Goal: Transaction & Acquisition: Purchase product/service

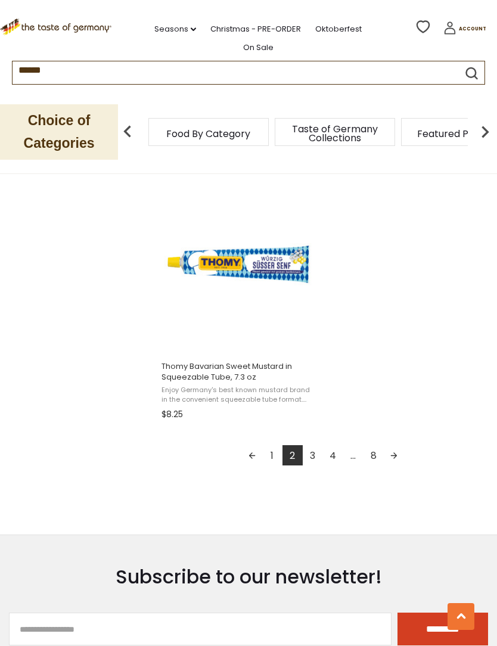
scroll to position [2028, 0]
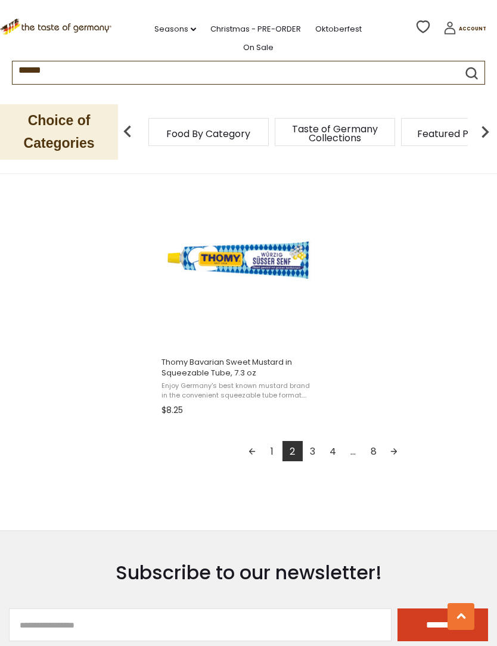
click at [309, 453] on link "3" at bounding box center [313, 451] width 20 height 20
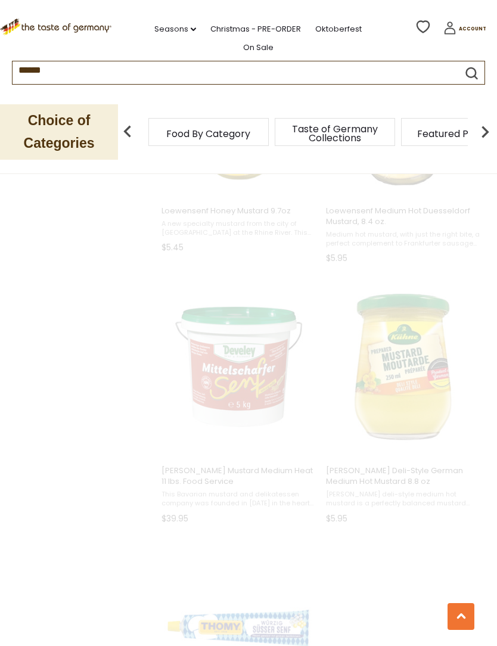
scroll to position [89, 0]
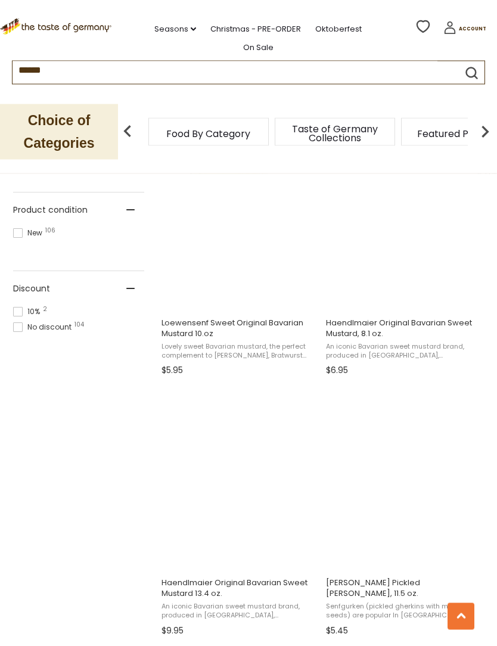
scroll to position [779, 0]
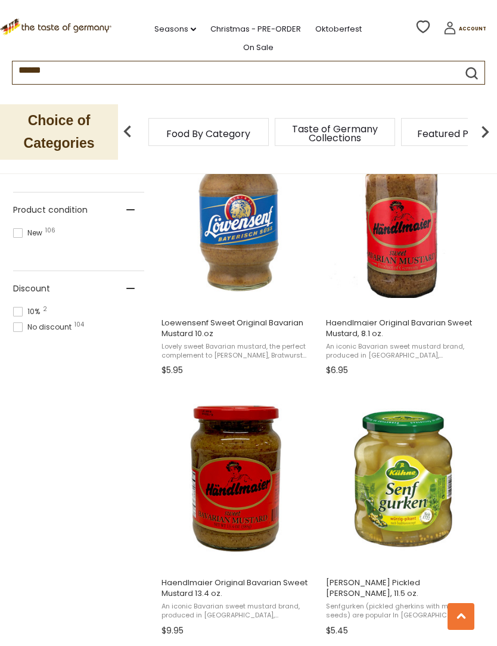
click at [339, 328] on span "Haendlmaier Original Bavarian Sweet Mustard, 8.1 oz." at bounding box center [403, 327] width 154 height 21
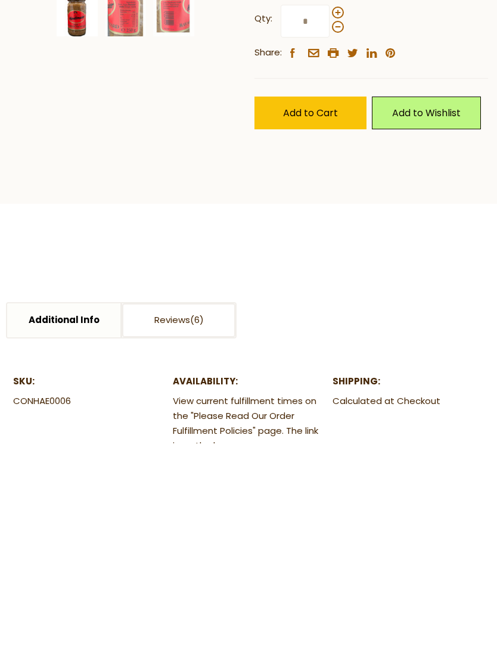
click at [286, 320] on button "Add to Cart" at bounding box center [310, 316] width 112 height 33
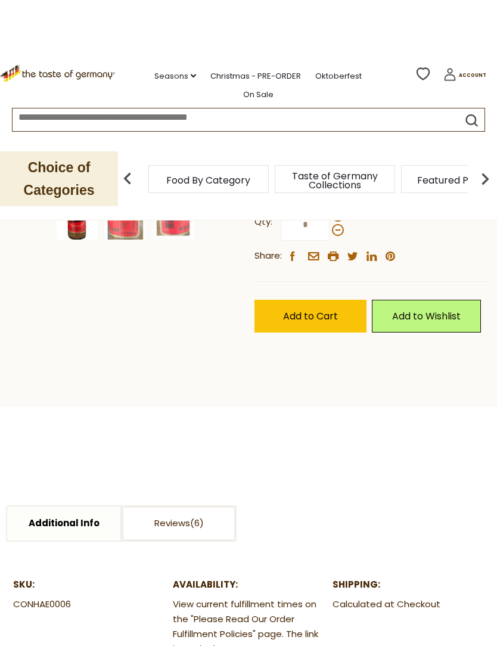
click at [291, 313] on span "Add to Cart" at bounding box center [310, 316] width 55 height 14
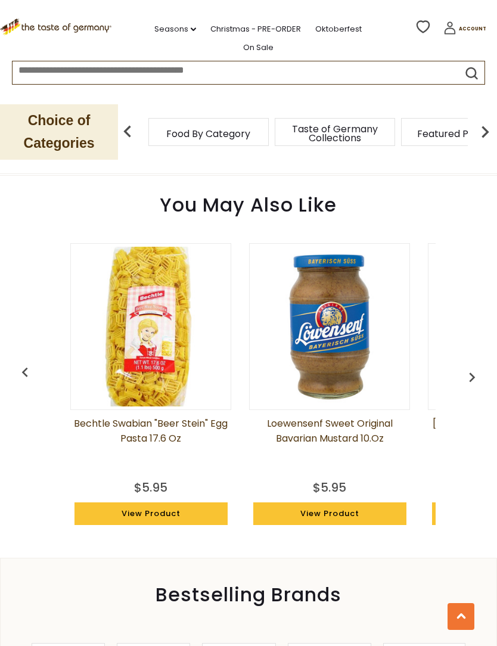
scroll to position [884, 0]
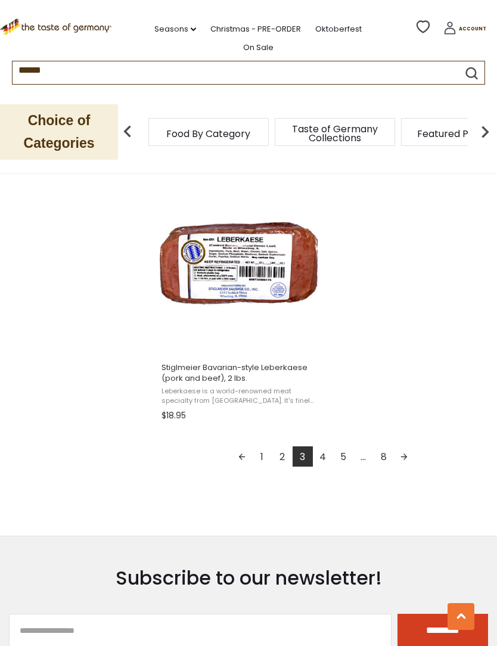
scroll to position [2035, 0]
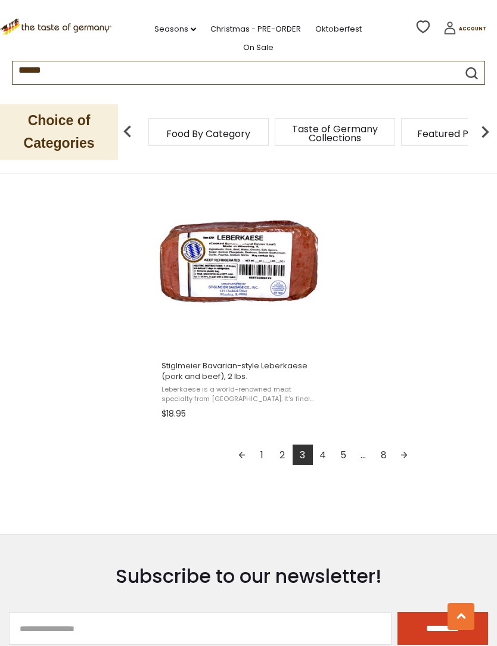
click at [319, 464] on link "4" at bounding box center [323, 454] width 20 height 20
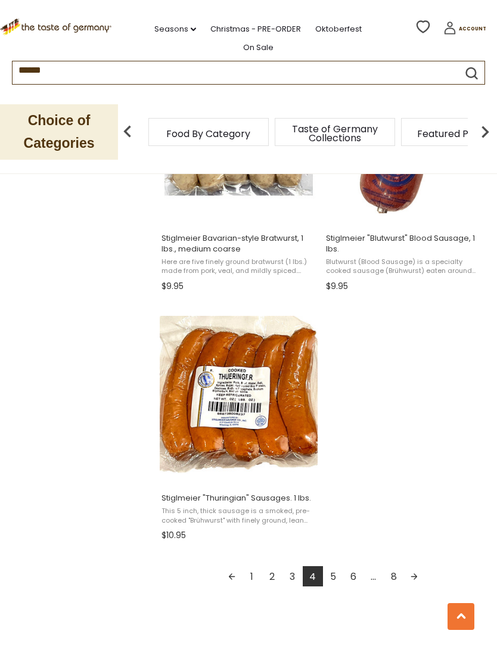
scroll to position [1908, 0]
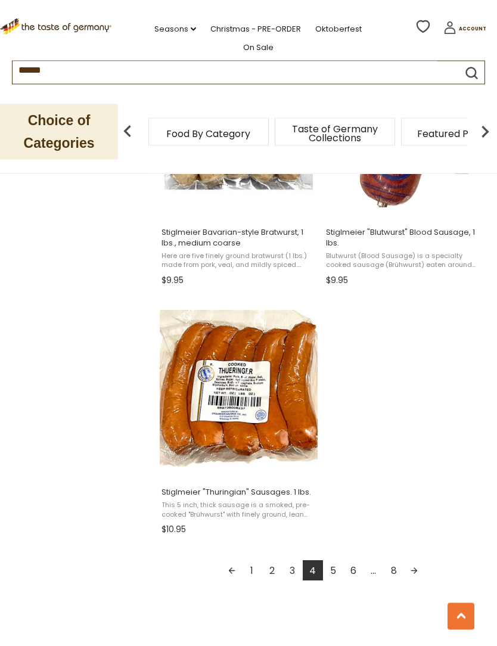
click at [333, 571] on link "5" at bounding box center [333, 570] width 20 height 20
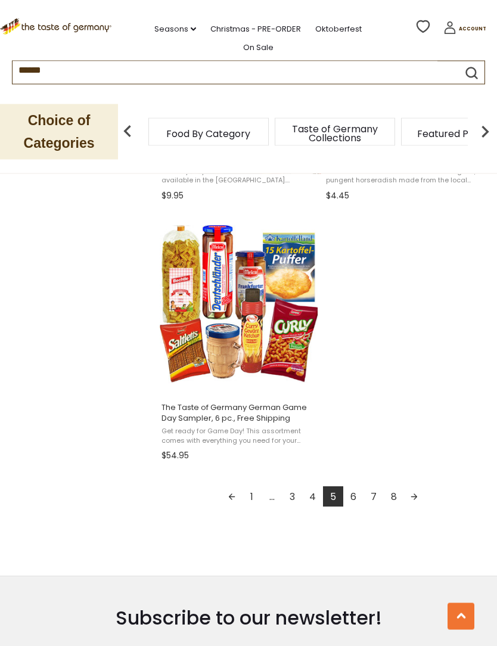
scroll to position [2010, 0]
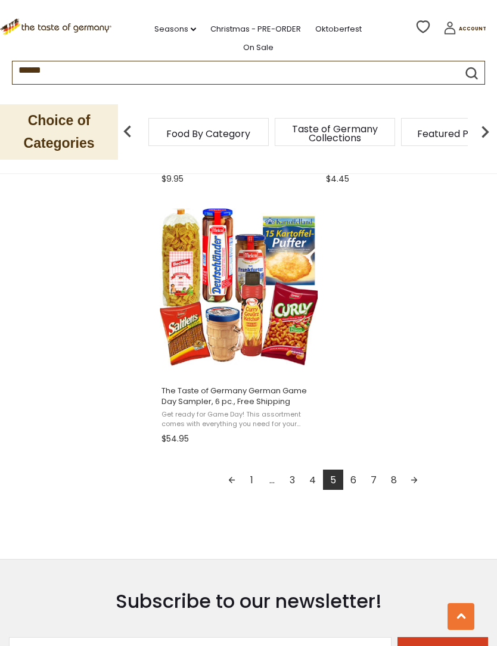
click at [356, 488] on link "6" at bounding box center [353, 479] width 20 height 20
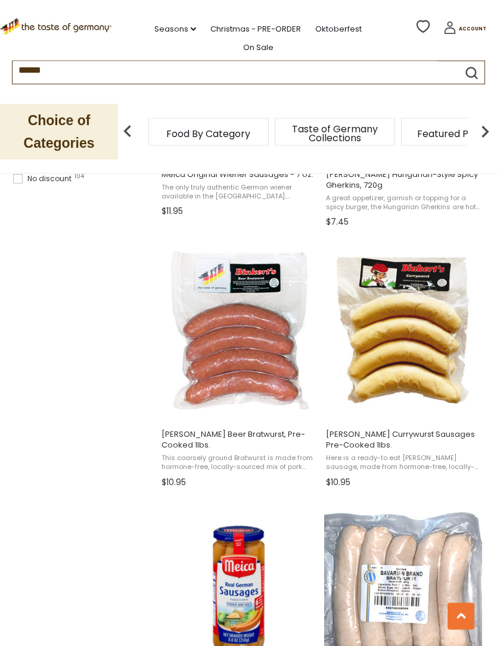
click at [470, 629] on button at bounding box center [460, 616] width 27 height 27
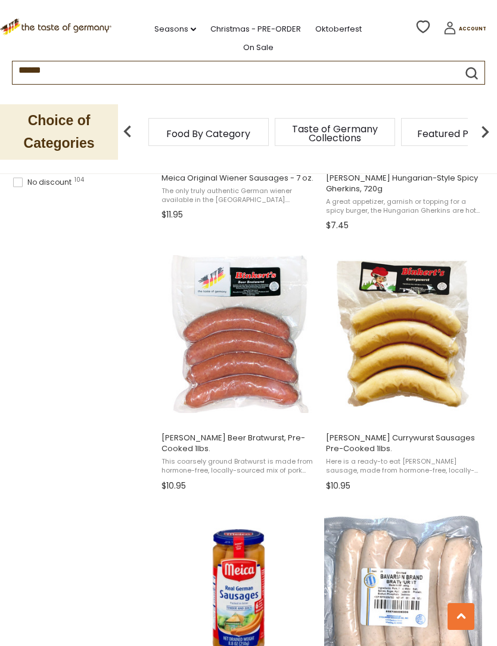
click at [470, 629] on button at bounding box center [460, 616] width 27 height 27
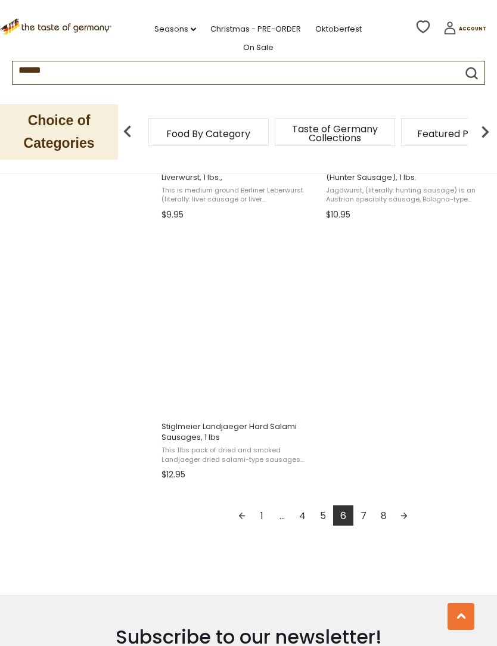
scroll to position [1982, 0]
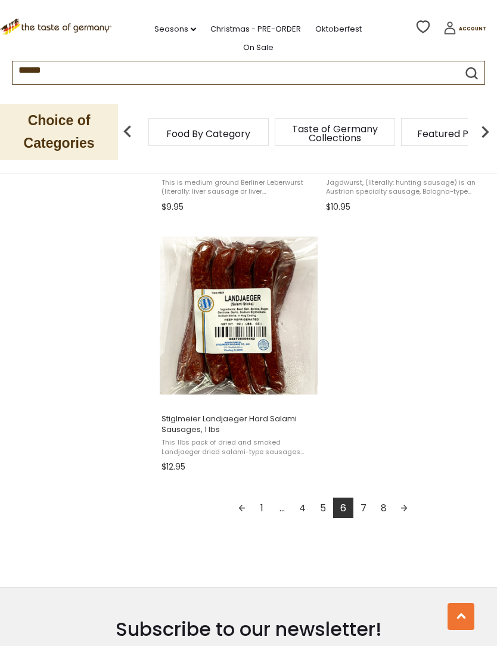
click at [363, 513] on link "7" at bounding box center [363, 507] width 20 height 20
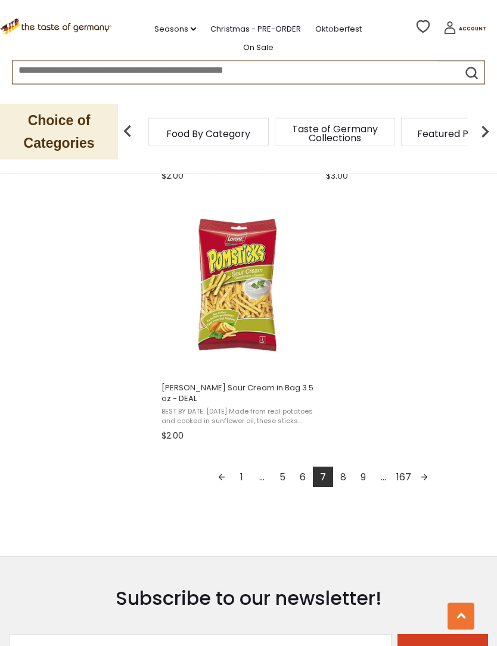
scroll to position [2013, 0]
click at [345, 480] on link "8" at bounding box center [343, 476] width 20 height 20
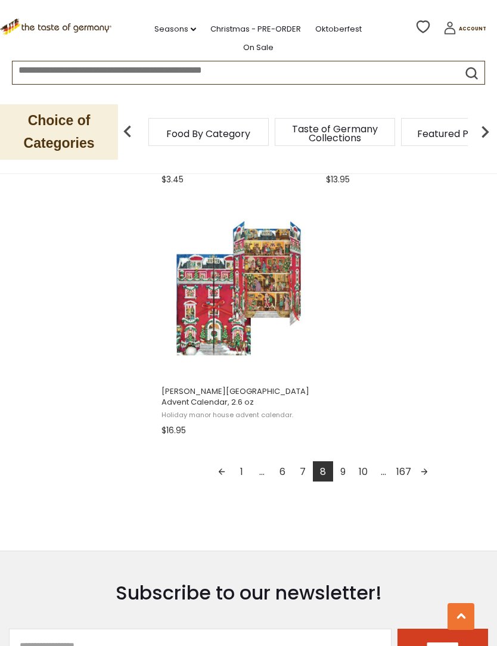
scroll to position [2009, 0]
click at [347, 475] on link "9" at bounding box center [343, 471] width 20 height 20
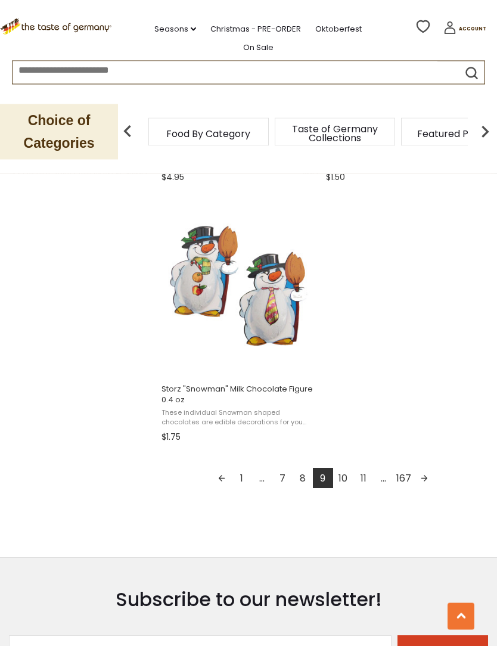
scroll to position [2012, 0]
click at [342, 483] on link "10" at bounding box center [343, 477] width 20 height 20
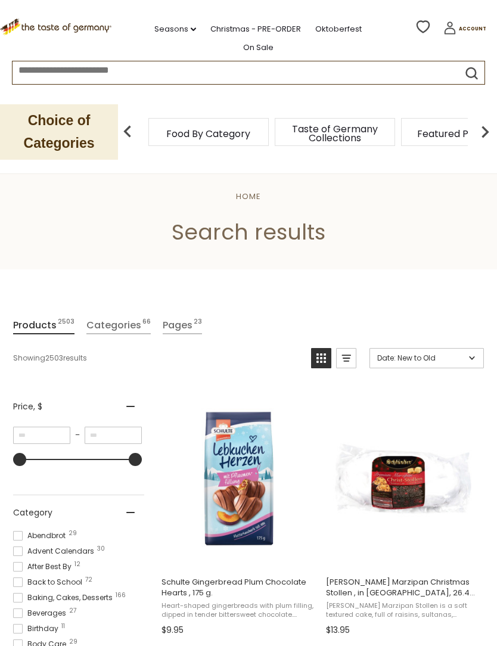
click at [456, 21] on icon at bounding box center [449, 27] width 13 height 13
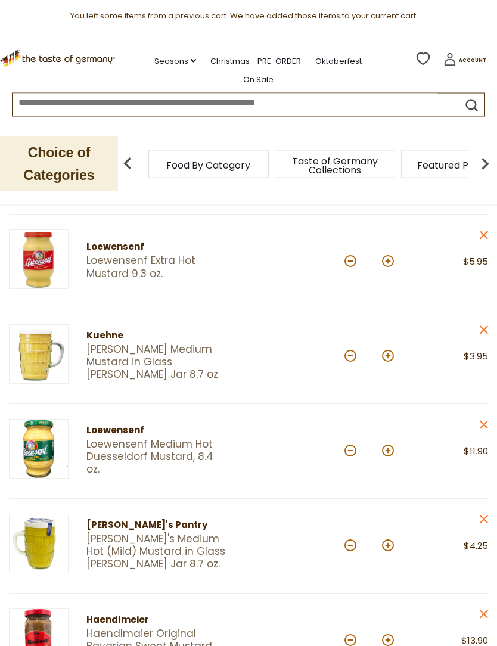
scroll to position [110, 0]
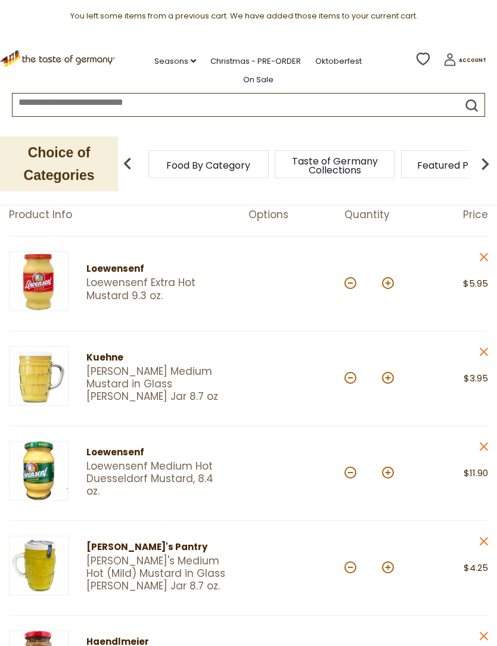
click at [387, 279] on button at bounding box center [388, 283] width 12 height 12
type input "*"
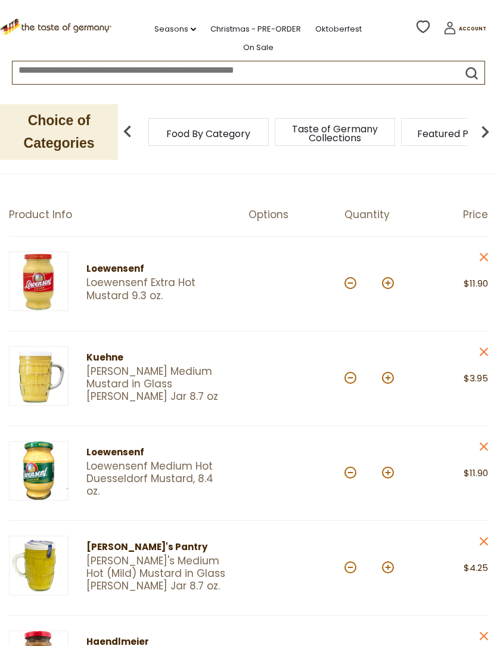
click at [388, 379] on button at bounding box center [388, 378] width 12 height 12
type input "*"
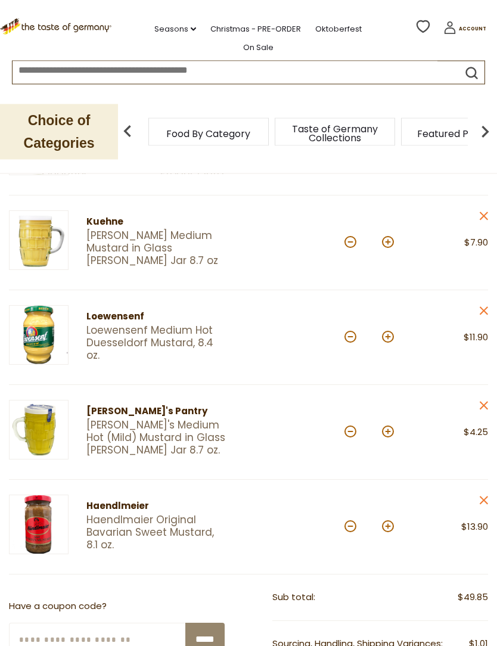
scroll to position [215, 0]
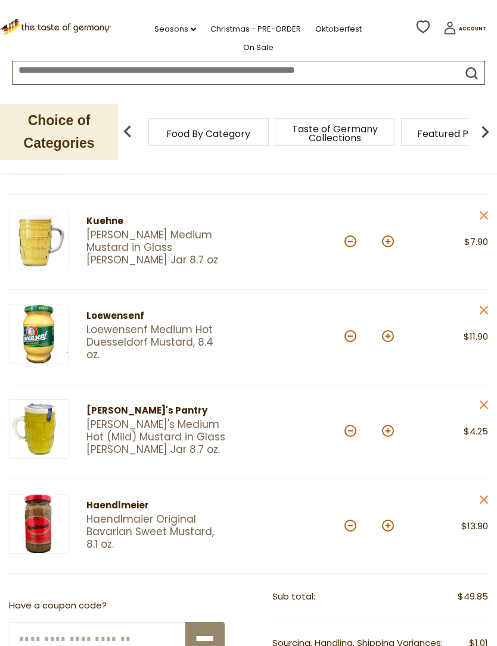
click at [342, 526] on div at bounding box center [296, 526] width 96 height 64
click at [348, 239] on button at bounding box center [350, 241] width 12 height 12
type input "*"
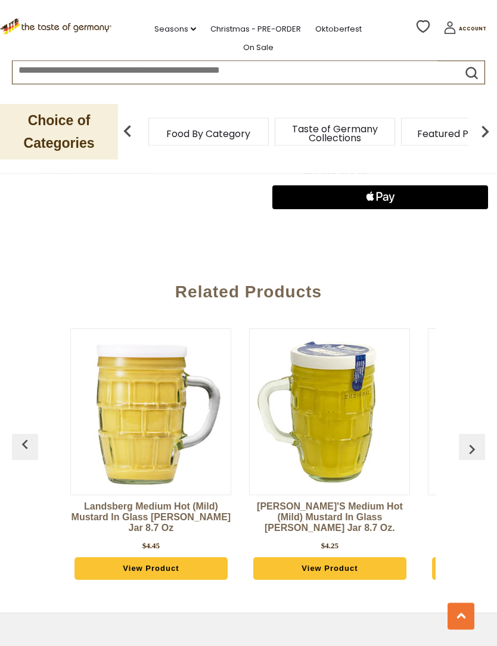
scroll to position [986, 0]
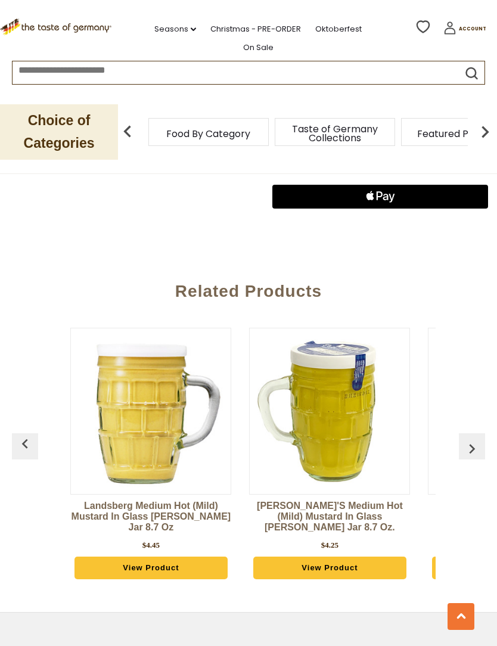
click at [141, 556] on link "View Product" at bounding box center [150, 567] width 153 height 23
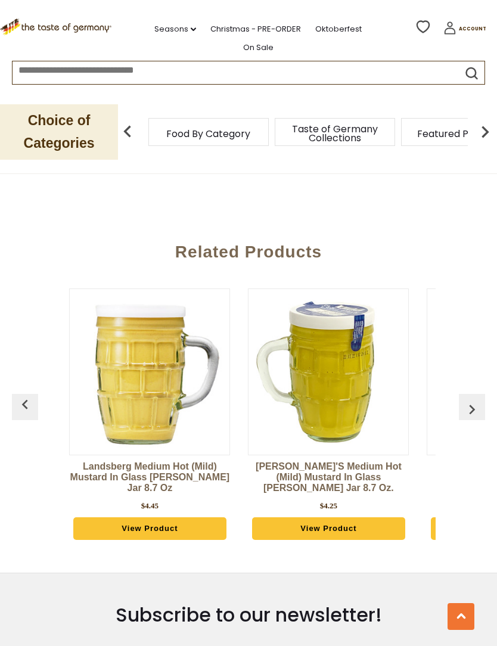
scroll to position [0, 1]
click at [31, 403] on img "button" at bounding box center [24, 404] width 19 height 19
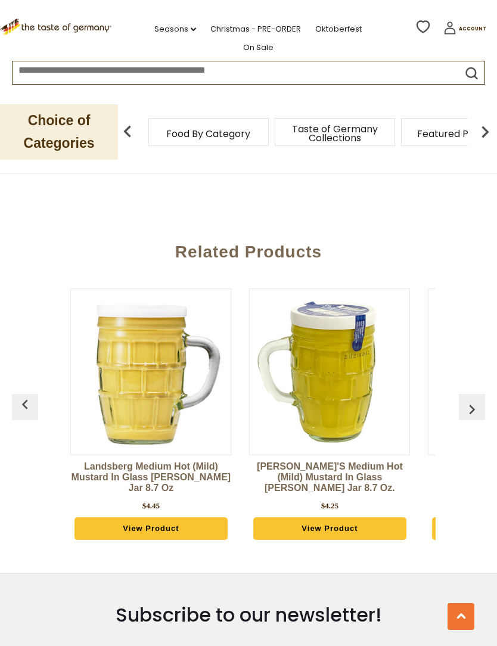
click at [30, 406] on img "button" at bounding box center [24, 404] width 19 height 19
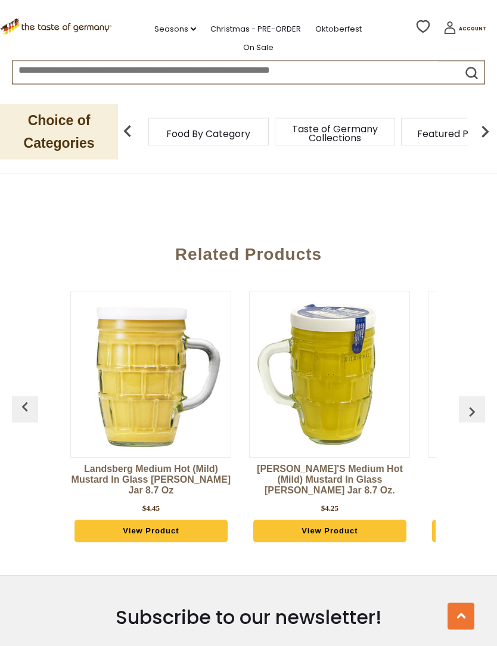
scroll to position [1023, 0]
click at [473, 404] on img "button" at bounding box center [471, 411] width 19 height 19
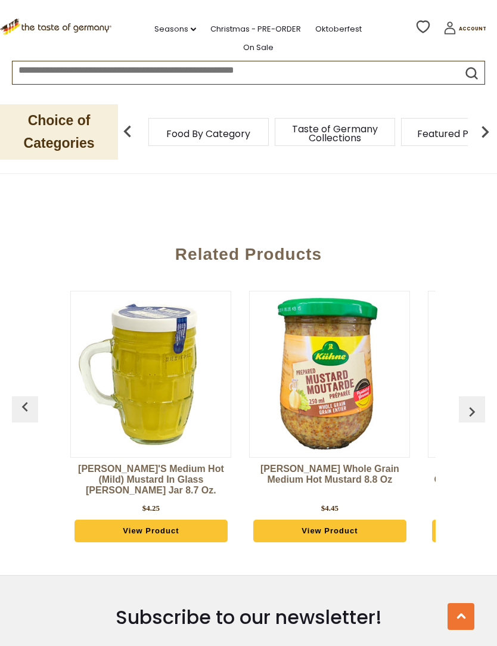
click at [471, 402] on img "button" at bounding box center [471, 411] width 19 height 19
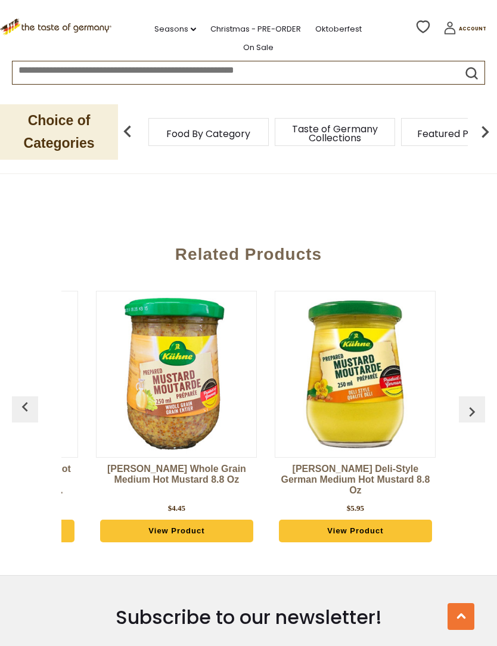
scroll to position [0, 357]
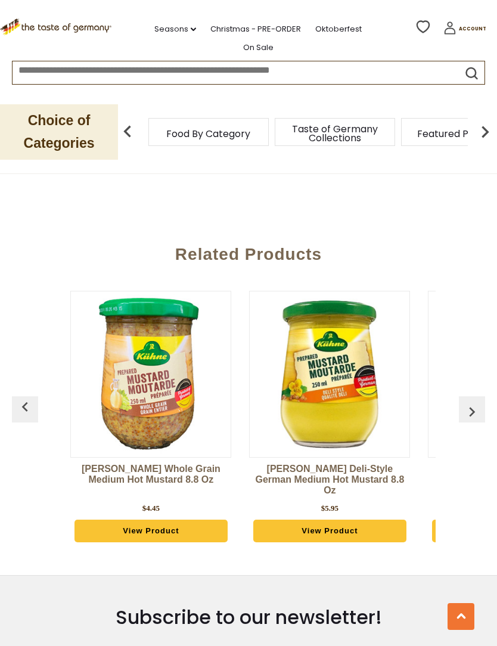
click at [339, 520] on link "View Product" at bounding box center [329, 530] width 153 height 23
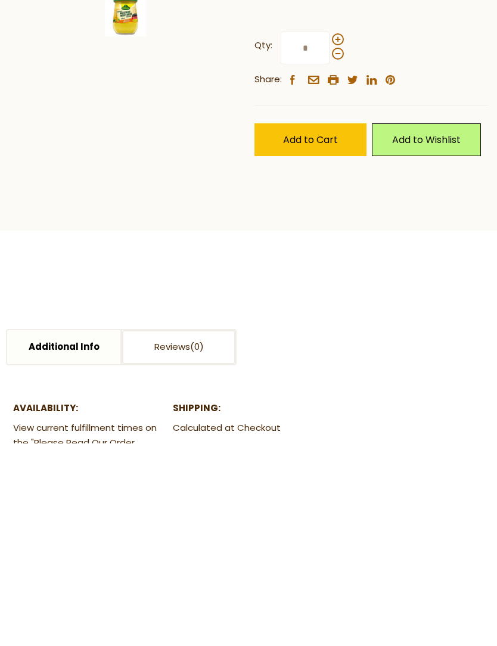
click at [282, 326] on button "Add to Cart" at bounding box center [310, 342] width 112 height 33
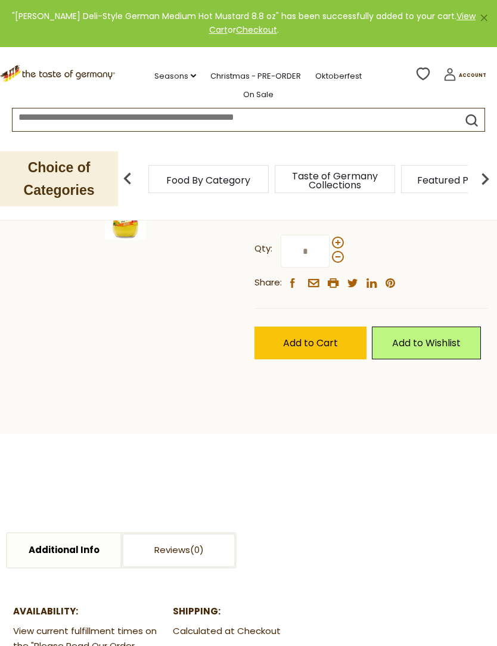
click at [301, 336] on span "Add to Cart" at bounding box center [310, 343] width 55 height 14
click at [441, 74] on div "Compare Compare up to 4 items: Clear Selection Compare search_icon Account" at bounding box center [455, 75] width 83 height 21
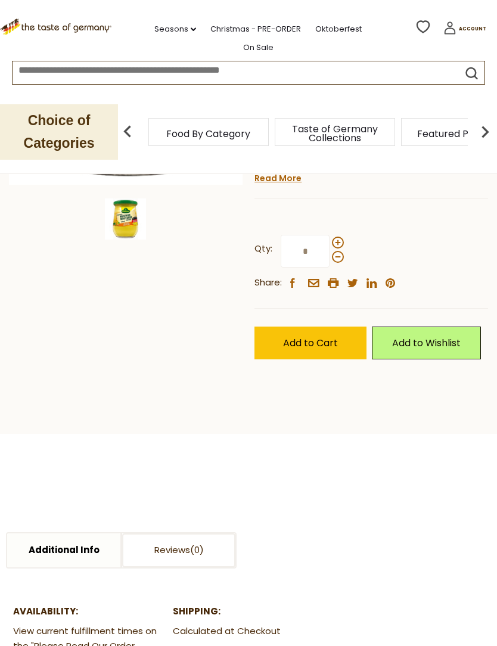
click at [443, 76] on header "Free Shipping Starts at $80.00. Varies by Region. Exclusions Apply. Click here …" at bounding box center [248, 87] width 497 height 174
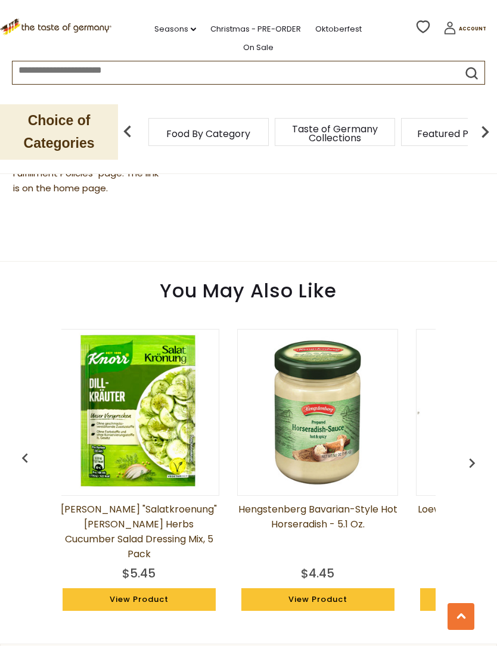
scroll to position [780, 0]
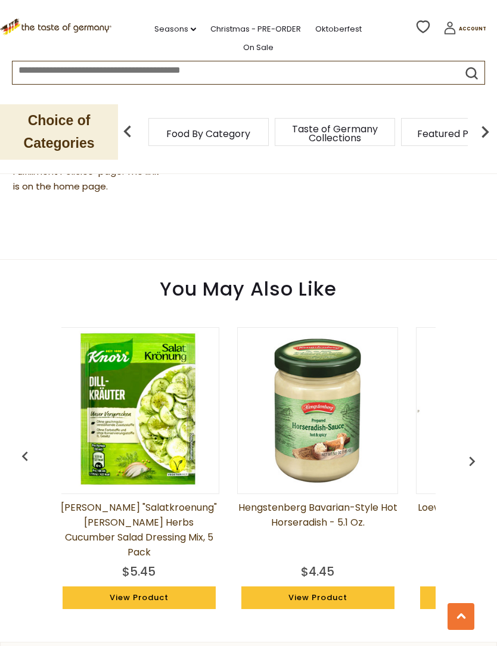
click at [462, 451] on img "button" at bounding box center [471, 460] width 19 height 19
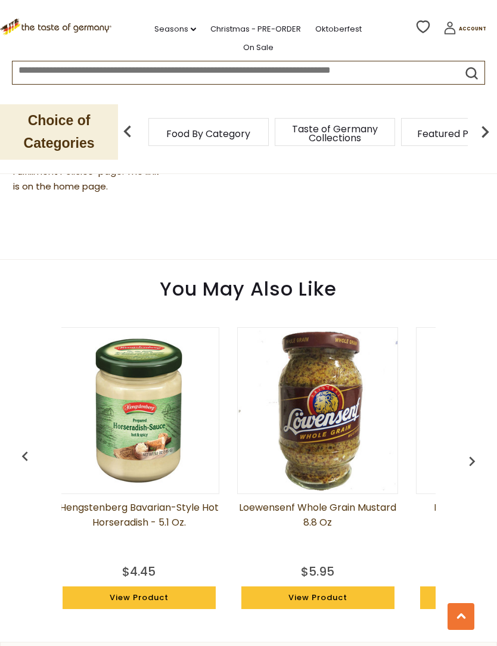
click at [495, 386] on div "You May Also Like Kuehne Medium Mustard in Glass Stein Jar 8.7 oz $3.95 View Pr…" at bounding box center [248, 445] width 497 height 370
click at [466, 451] on img "button" at bounding box center [471, 460] width 19 height 19
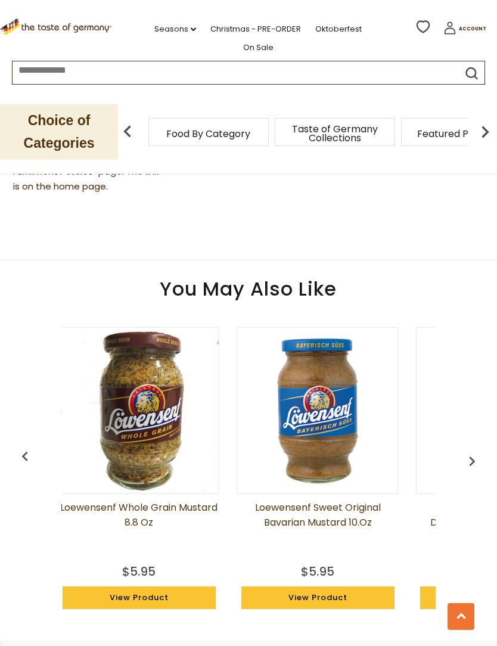
click at [134, 586] on link "View Product" at bounding box center [139, 597] width 153 height 23
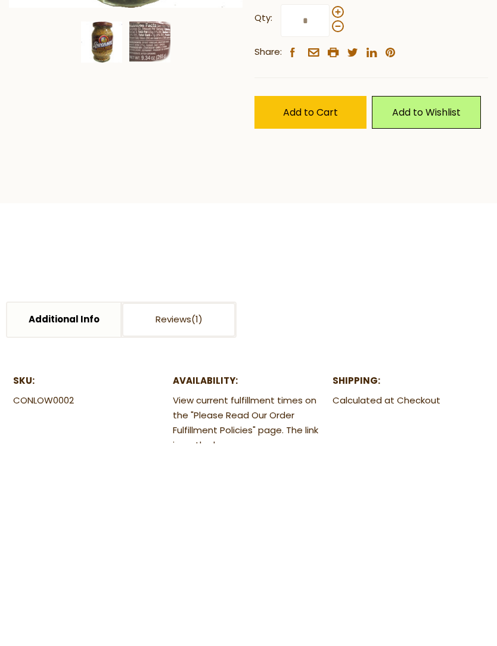
click at [289, 313] on span "Add to Cart" at bounding box center [310, 315] width 55 height 14
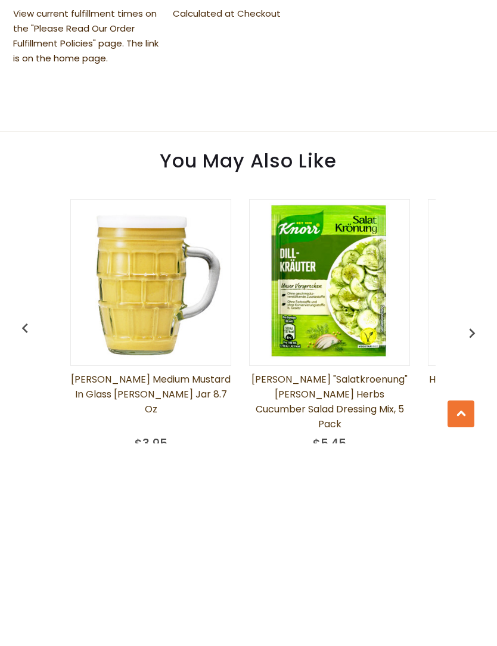
scroll to position [713, 0]
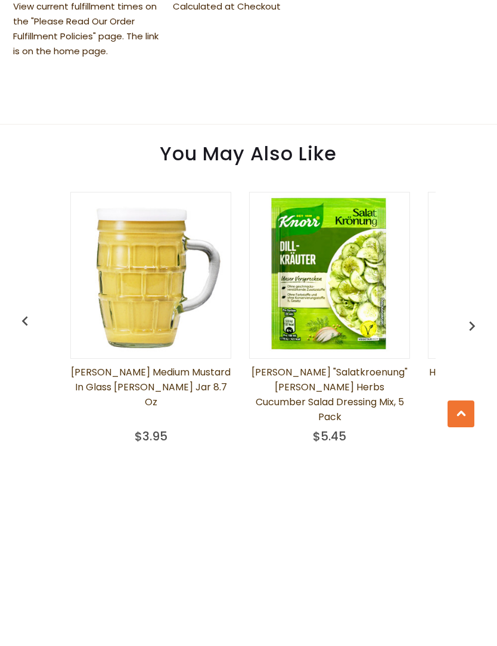
click at [466, 519] on img "button" at bounding box center [471, 528] width 19 height 19
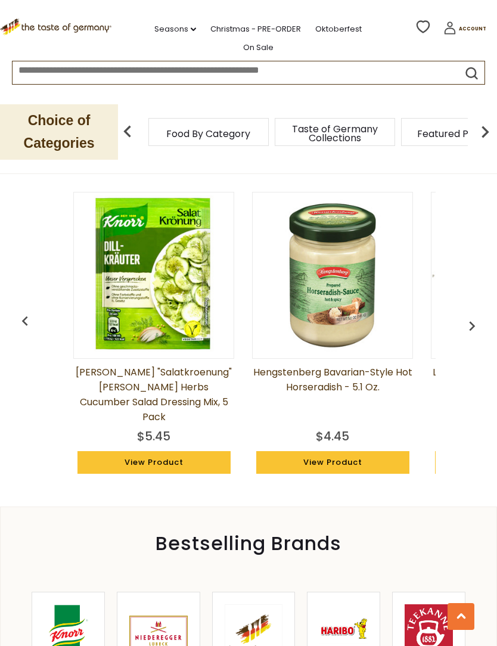
scroll to position [0, 191]
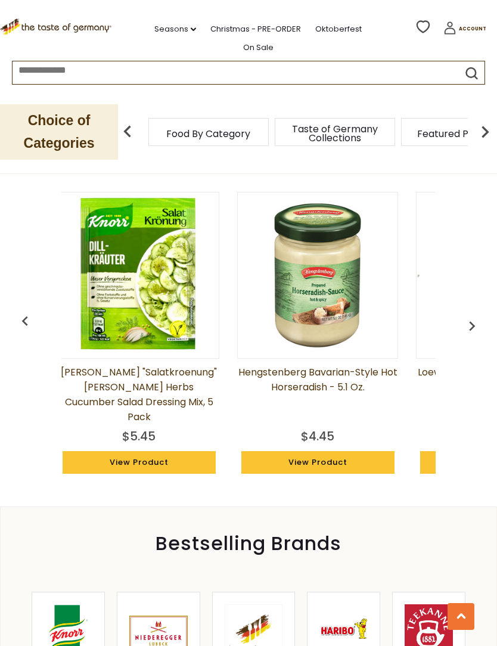
click at [459, 310] on button "button" at bounding box center [472, 323] width 26 height 26
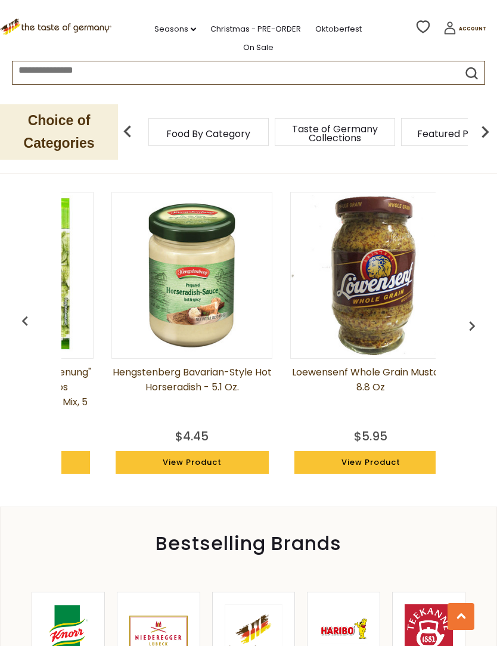
scroll to position [0, 369]
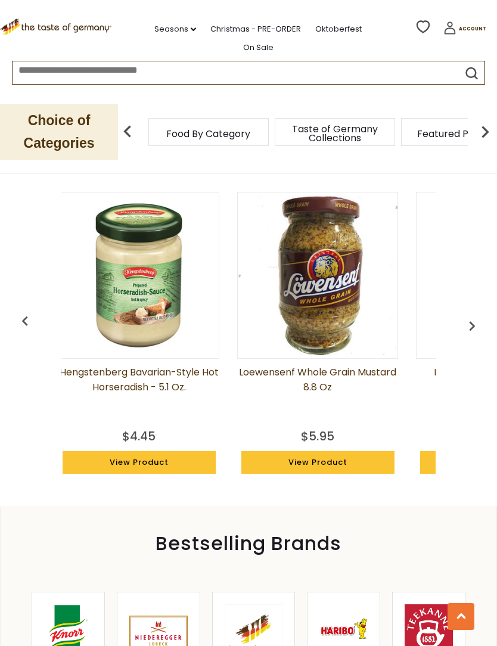
click at [463, 316] on img "button" at bounding box center [471, 325] width 19 height 19
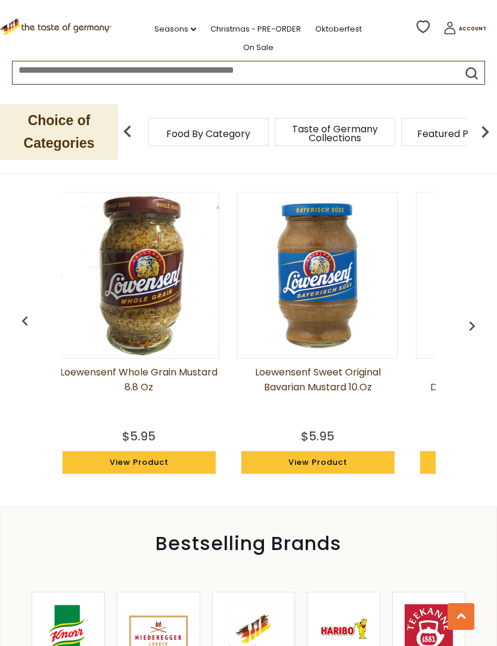
click at [465, 316] on img "button" at bounding box center [471, 325] width 19 height 19
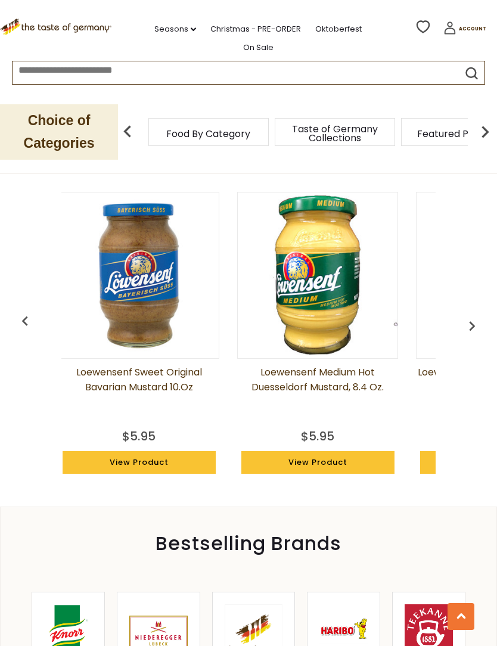
click at [466, 316] on img "button" at bounding box center [471, 325] width 19 height 19
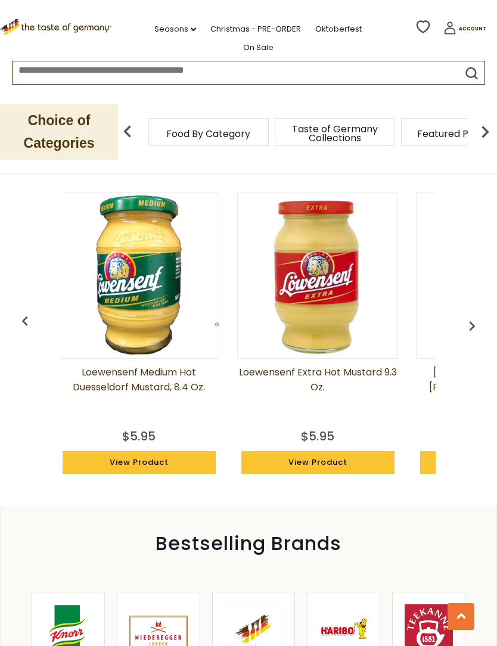
click at [466, 316] on img "button" at bounding box center [471, 325] width 19 height 19
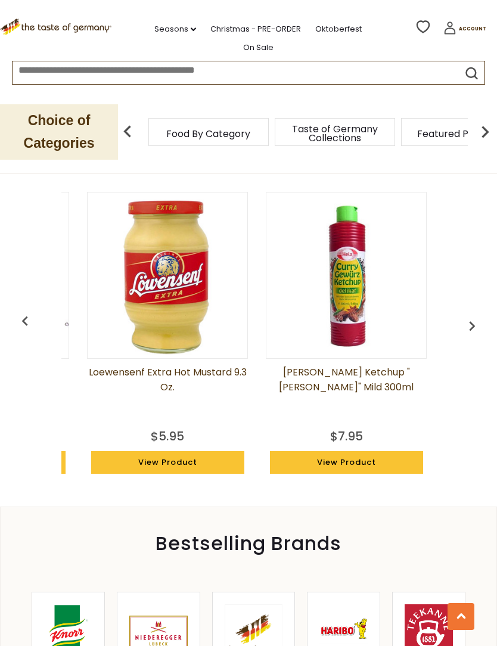
scroll to position [0, 1056]
click at [463, 316] on img "button" at bounding box center [471, 325] width 19 height 19
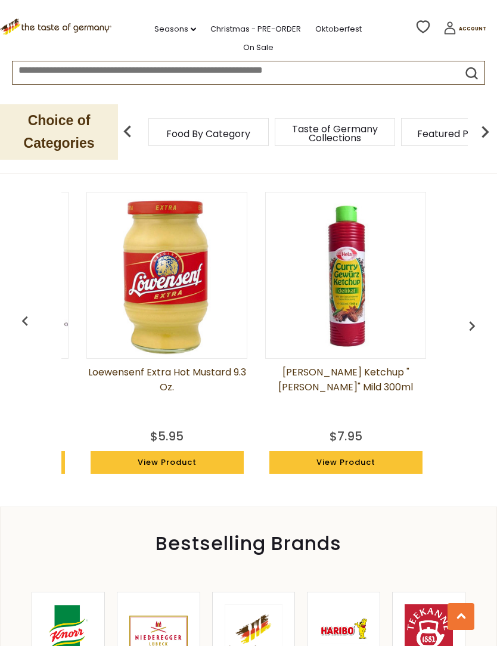
click at [476, 316] on img "button" at bounding box center [471, 325] width 19 height 19
click at [479, 316] on img "button" at bounding box center [471, 325] width 19 height 19
click at [121, 128] on img at bounding box center [128, 132] width 24 height 24
click at [163, 127] on div "Food By Category" at bounding box center [208, 132] width 120 height 28
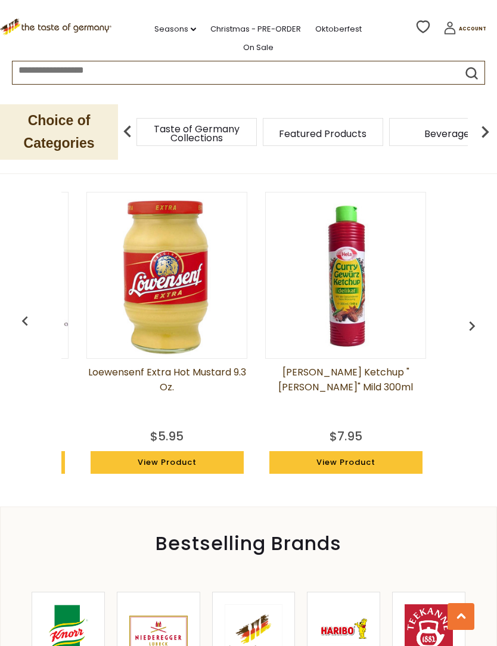
click at [22, 64] on input at bounding box center [225, 68] width 425 height 14
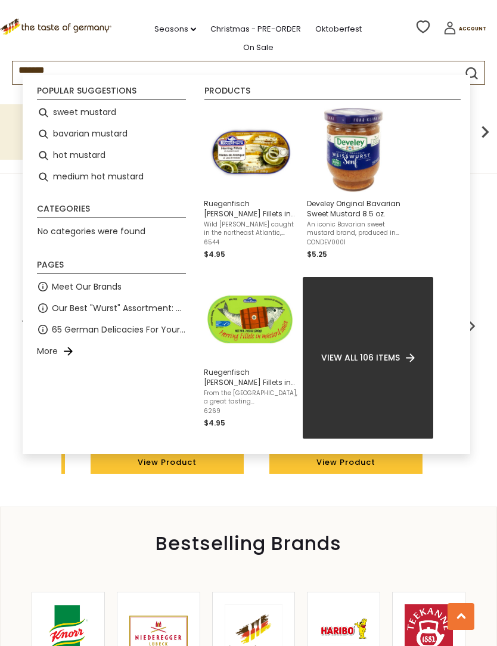
type input "*******"
click at [316, 202] on span "Develey Original Bavarian Sweet Mustard 8.5 oz." at bounding box center [353, 208] width 93 height 20
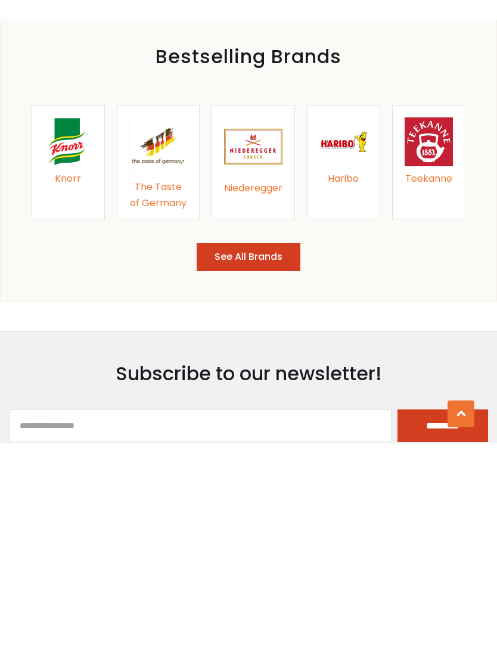
scroll to position [1283, 0]
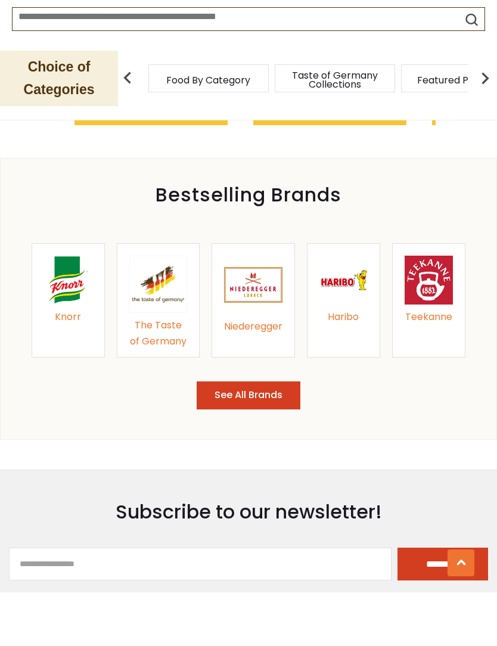
click at [225, 435] on button "See All Brands" at bounding box center [249, 449] width 104 height 28
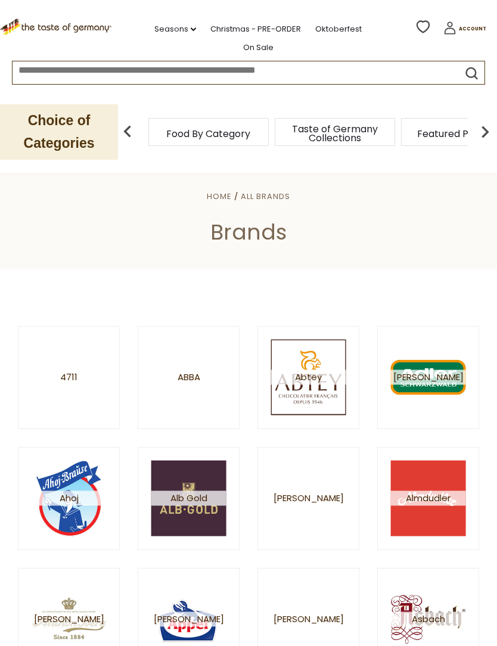
click at [26, 64] on input at bounding box center [225, 68] width 425 height 14
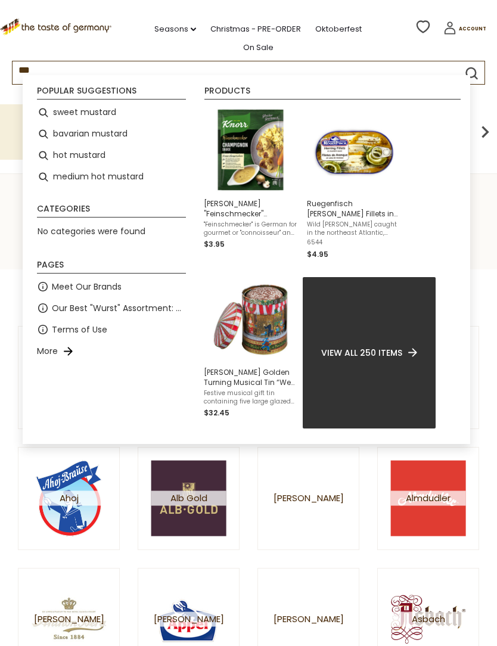
click at [58, 160] on li "hot mustard" at bounding box center [111, 155] width 158 height 21
type input "**********"
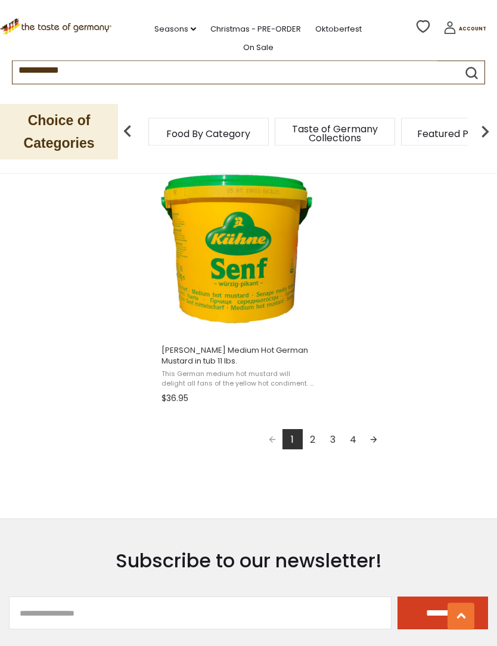
scroll to position [2040, 0]
click at [310, 445] on link "2" at bounding box center [313, 439] width 20 height 20
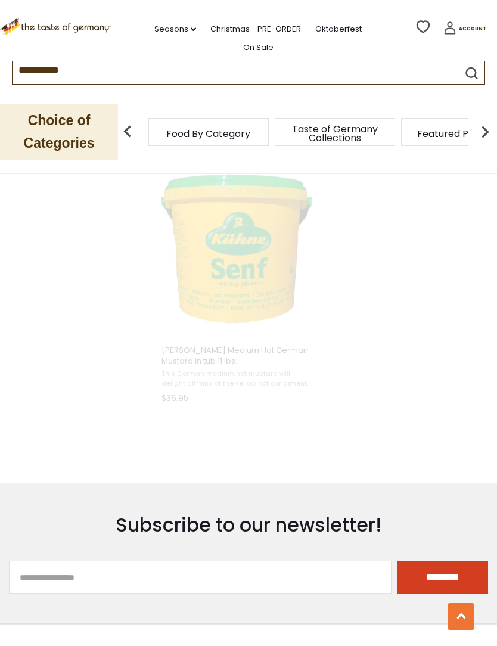
scroll to position [735, 0]
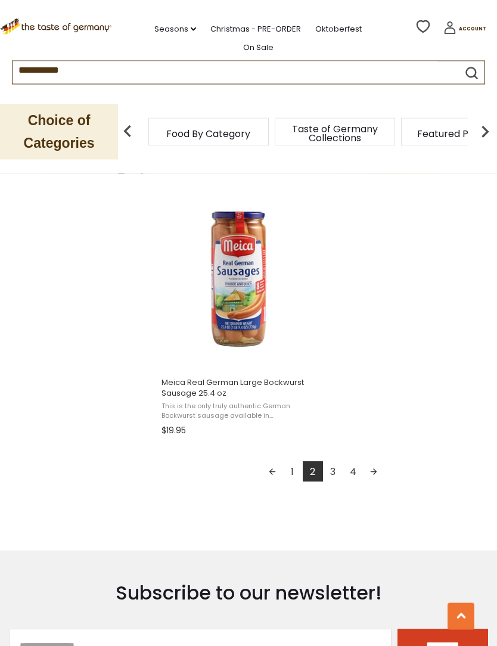
scroll to position [2024, 0]
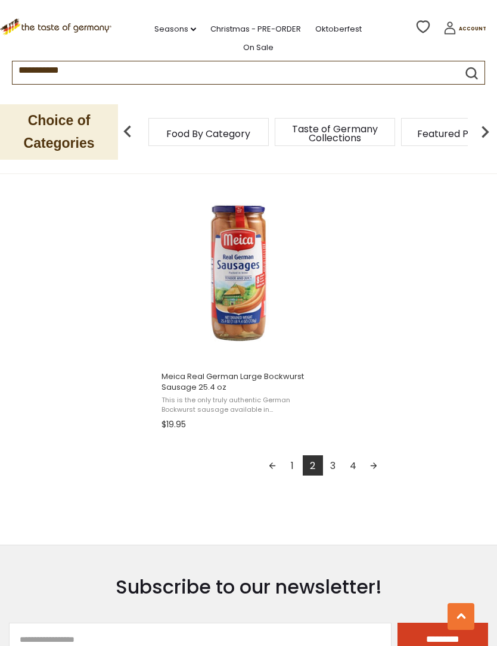
click at [332, 470] on link "3" at bounding box center [333, 465] width 20 height 20
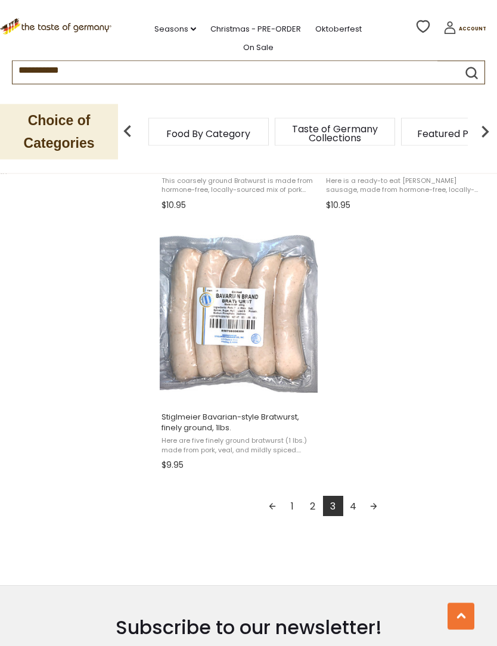
scroll to position [1985, 0]
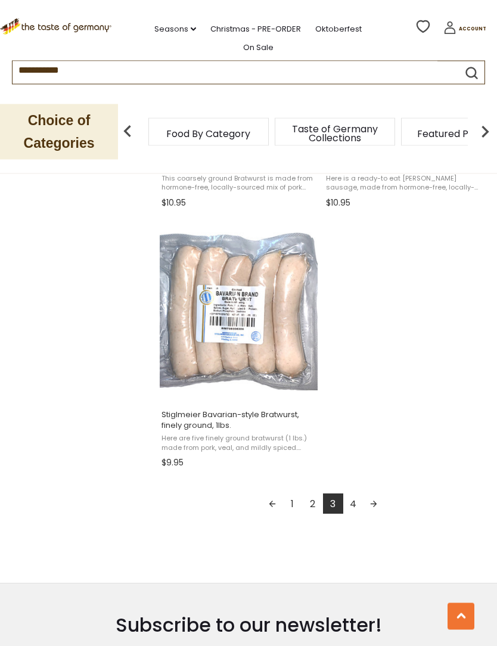
click at [348, 506] on link "4" at bounding box center [353, 504] width 20 height 20
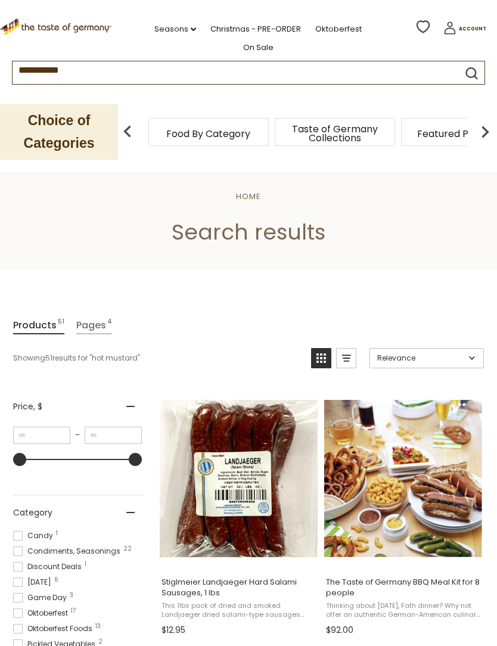
click at [29, 68] on input "**********" at bounding box center [225, 68] width 425 height 14
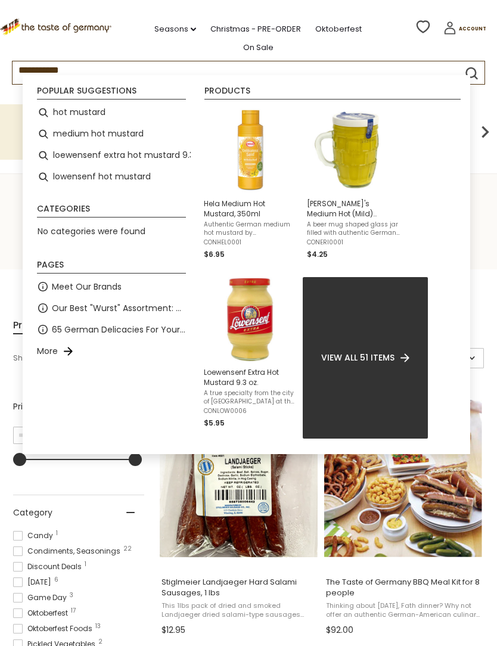
click at [58, 136] on li "medium hot mustard" at bounding box center [111, 133] width 158 height 21
type input "**********"
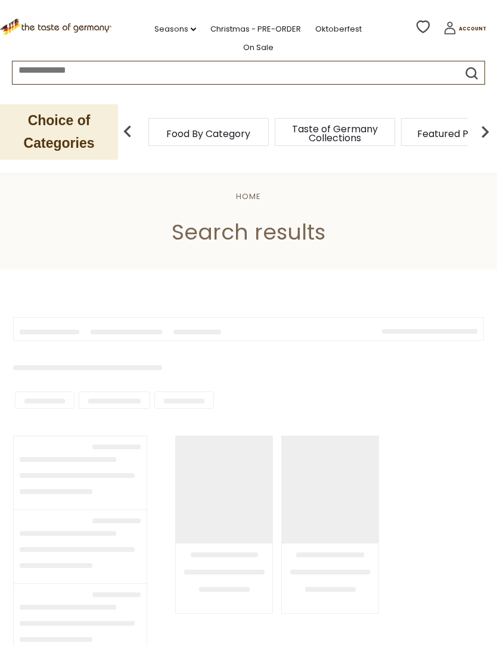
type input "**********"
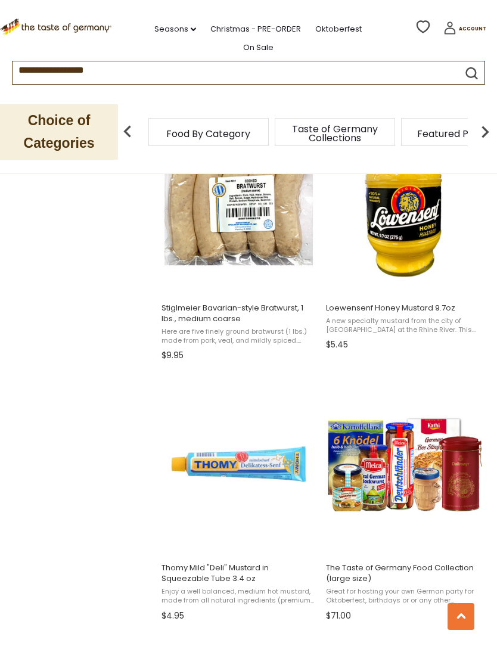
scroll to position [1570, 0]
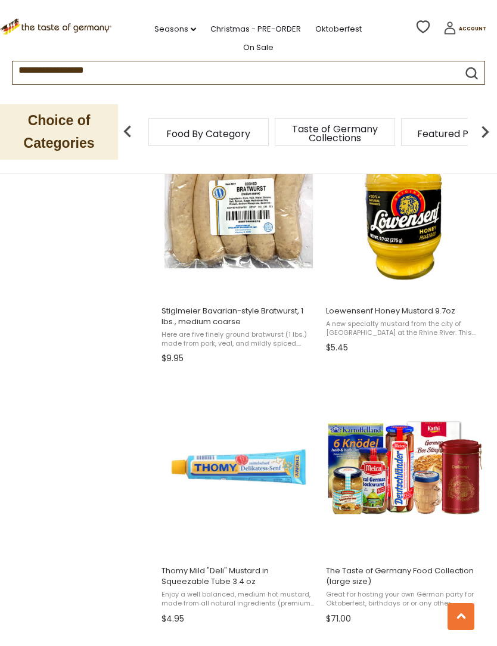
click at [335, 329] on span "A new specialty mustard from the city of [GEOGRAPHIC_DATA] at the Rhine River. …" at bounding box center [403, 328] width 154 height 18
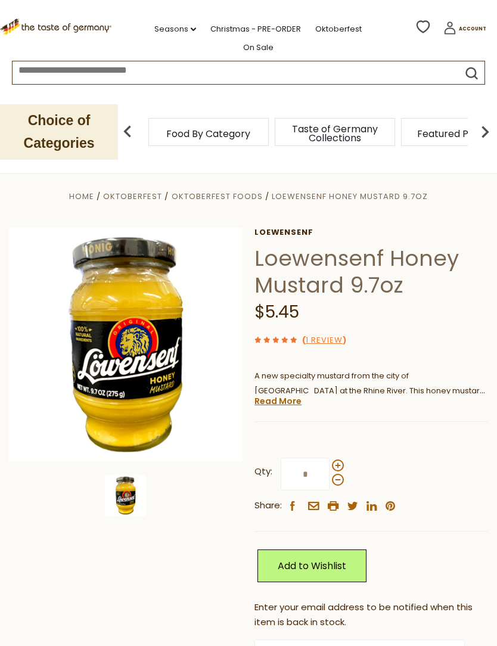
click at [444, 30] on icon at bounding box center [449, 27] width 13 height 13
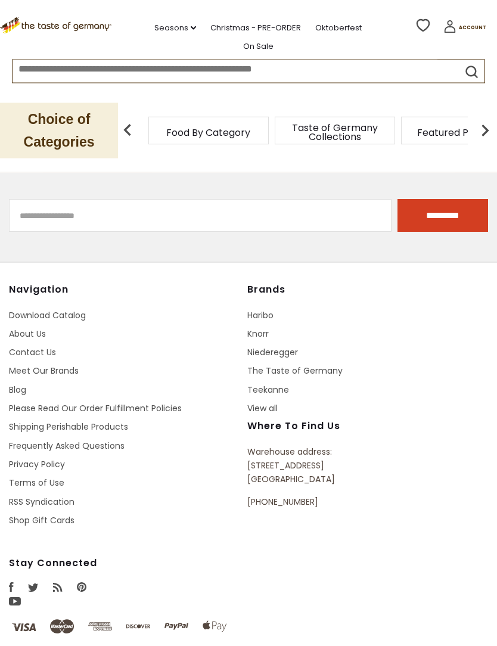
scroll to position [329, 0]
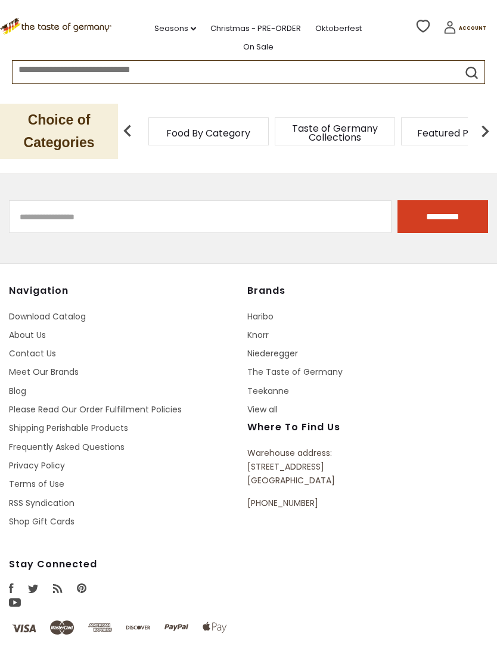
click at [449, 26] on icon at bounding box center [449, 27] width 13 height 13
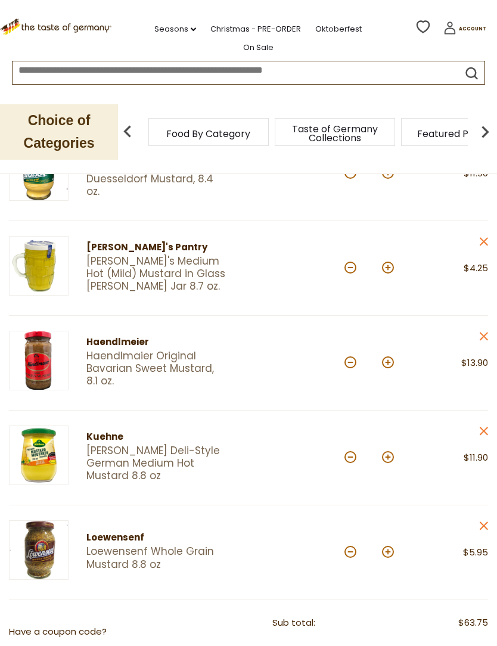
scroll to position [429, 0]
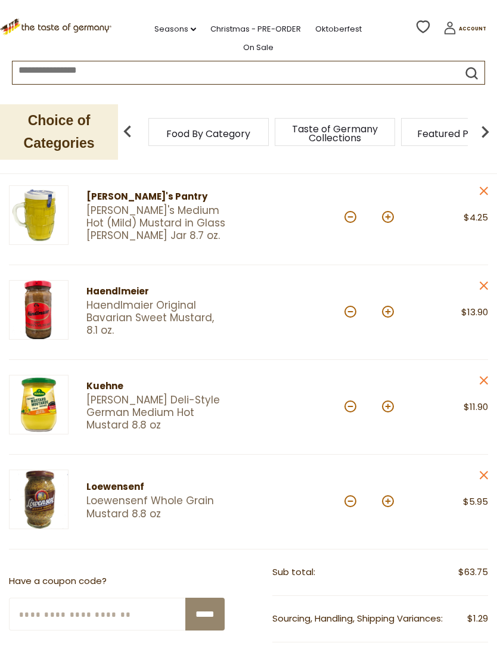
click at [394, 615] on span "Sourcing, Handling, Shipping Variances:" at bounding box center [357, 618] width 170 height 13
click at [392, 625] on div "Sourcing, Handling, Shipping Variances: $1.29" at bounding box center [380, 618] width 216 height 46
click at [392, 599] on div "Sourcing, Handling, Shipping Variances: $1.29" at bounding box center [380, 618] width 216 height 46
click at [392, 337] on div "Quantity: *" at bounding box center [380, 312] width 72 height 64
click at [392, 400] on button at bounding box center [388, 406] width 12 height 12
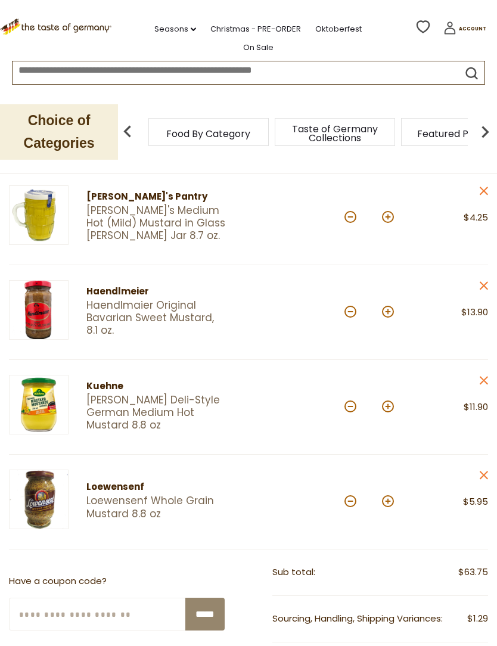
click at [392, 400] on button at bounding box center [388, 406] width 12 height 12
type input "*"
click at [392, 385] on div "Quantity: *" at bounding box center [380, 407] width 72 height 64
click at [386, 409] on button at bounding box center [388, 406] width 12 height 12
click at [392, 407] on button at bounding box center [388, 406] width 12 height 12
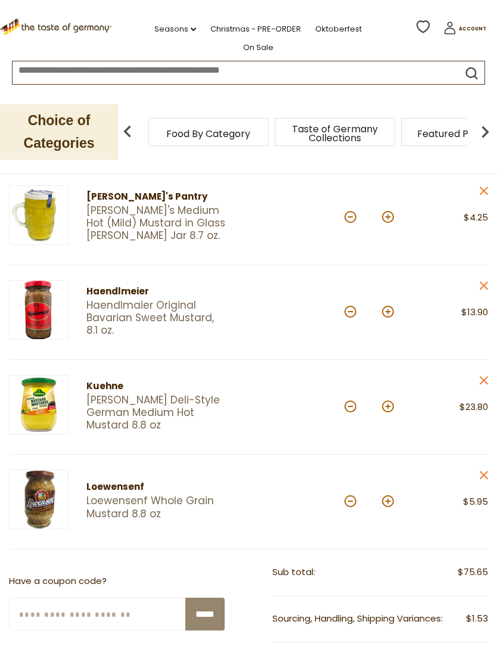
click at [388, 406] on button at bounding box center [388, 406] width 12 height 12
click at [390, 406] on button at bounding box center [388, 406] width 12 height 12
type input "*"
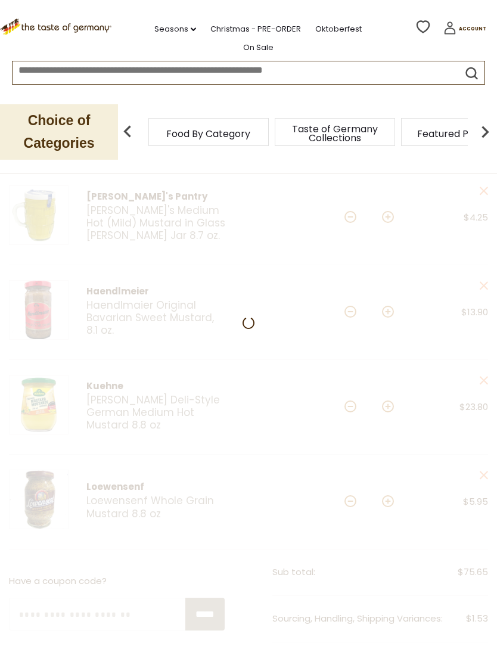
click at [392, 404] on div at bounding box center [248, 411] width 497 height 1200
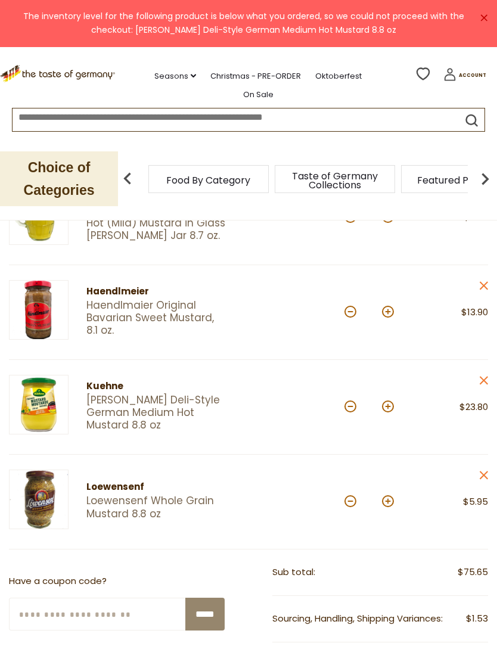
click at [388, 314] on button at bounding box center [388, 311] width 12 height 12
type input "*"
click at [392, 397] on div "*" at bounding box center [368, 407] width 49 height 33
click at [392, 407] on button at bounding box center [388, 406] width 12 height 12
click at [386, 408] on button at bounding box center [388, 406] width 12 height 12
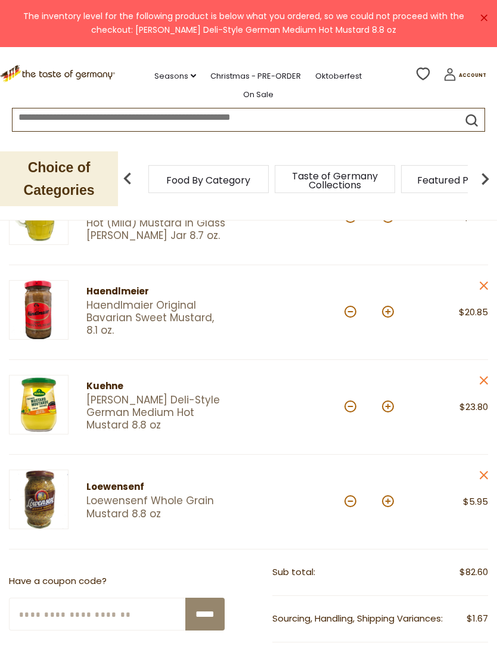
click at [392, 407] on button at bounding box center [388, 406] width 12 height 12
type input "*"
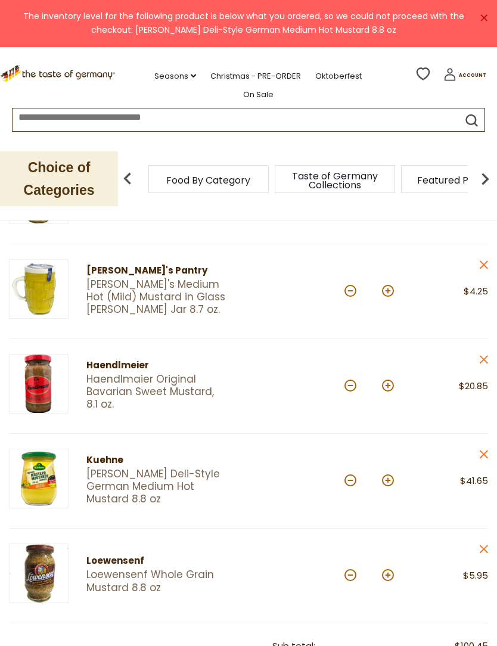
scroll to position [361, 0]
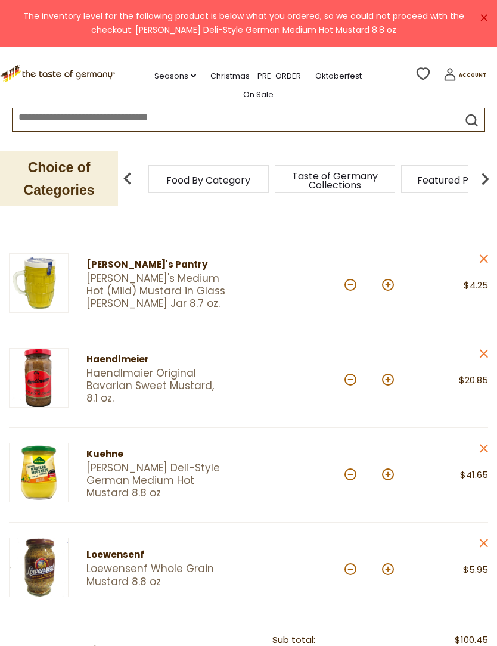
click at [341, 473] on div at bounding box center [296, 474] width 96 height 64
click at [346, 478] on div "*" at bounding box center [368, 475] width 49 height 33
click at [349, 474] on button at bounding box center [350, 474] width 12 height 12
type input "*"
click at [347, 475] on button at bounding box center [350, 474] width 12 height 12
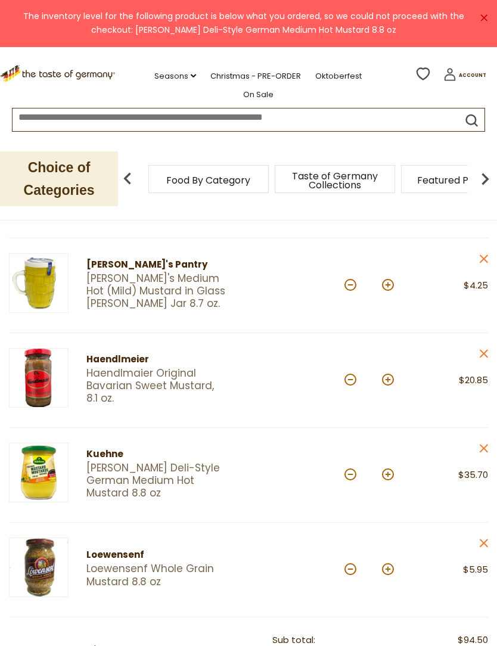
type input "*"
click at [350, 472] on button at bounding box center [350, 474] width 12 height 12
type input "*"
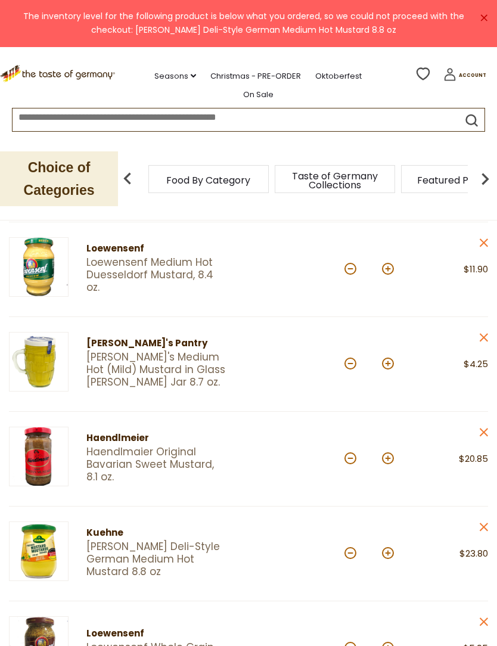
scroll to position [328, 0]
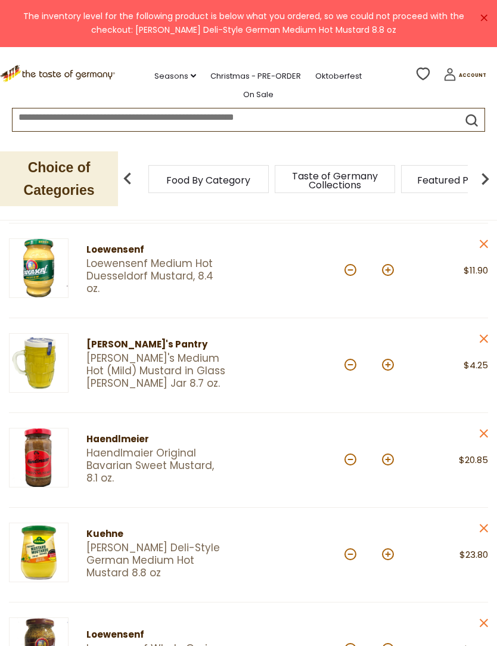
click at [346, 459] on button at bounding box center [350, 459] width 12 height 12
type input "*"
click at [348, 457] on button at bounding box center [350, 459] width 12 height 12
type input "*"
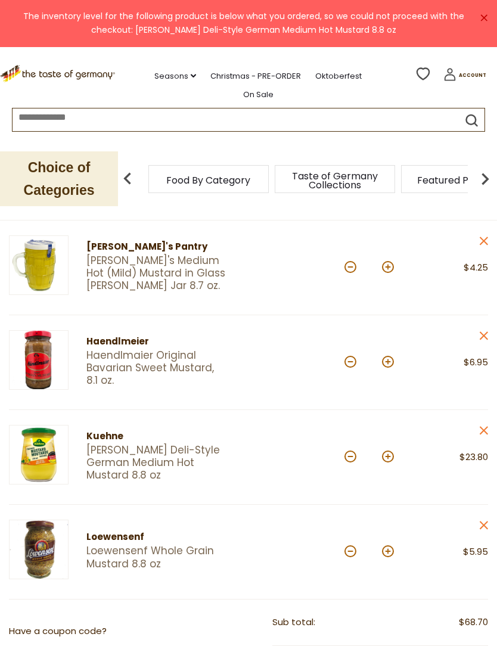
scroll to position [434, 0]
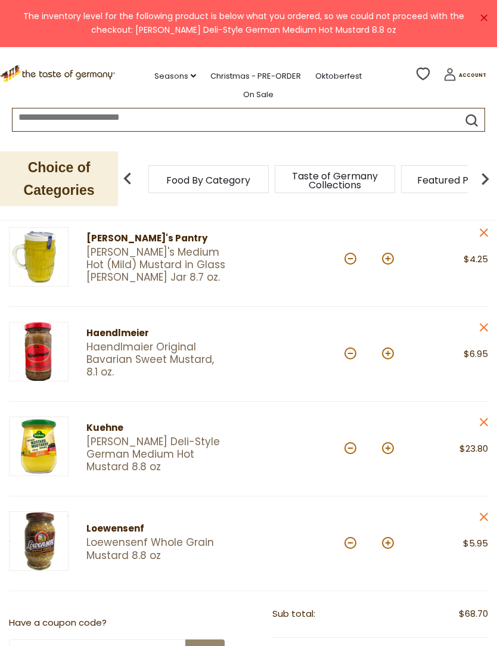
click at [347, 444] on button at bounding box center [350, 448] width 12 height 12
type input "*"
click at [345, 449] on button at bounding box center [350, 448] width 12 height 12
type input "*"
click at [352, 442] on button at bounding box center [350, 448] width 12 height 12
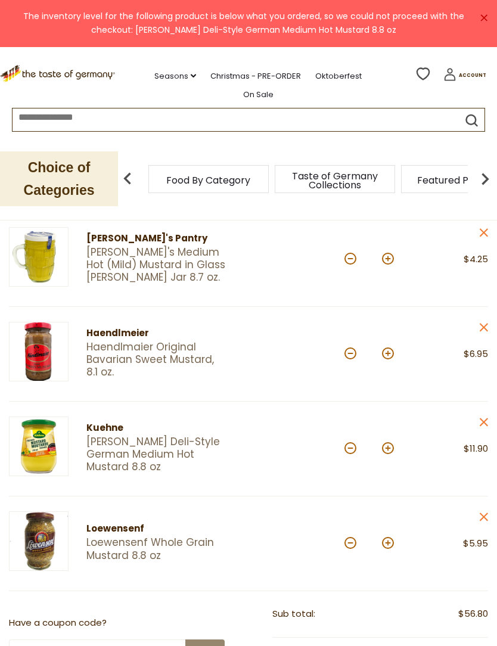
type input "*"
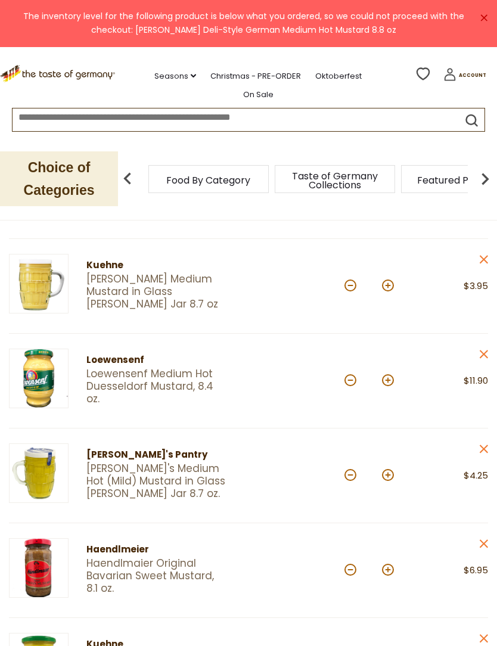
scroll to position [216, 0]
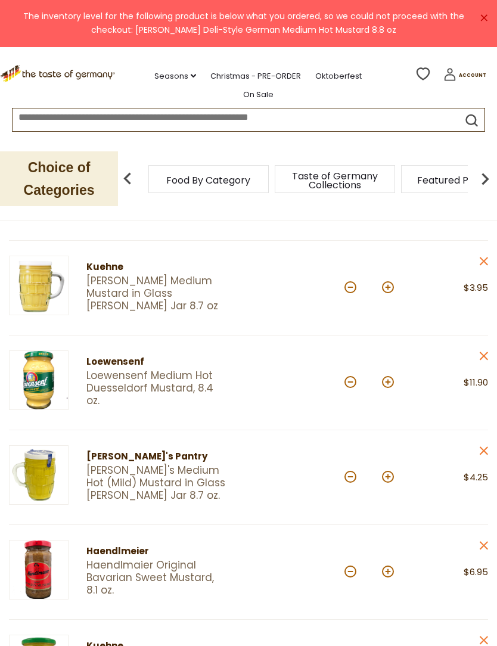
click at [152, 589] on link "Haendlmaier Original Bavarian Sweet Mustard, 8.1 oz." at bounding box center [156, 578] width 141 height 38
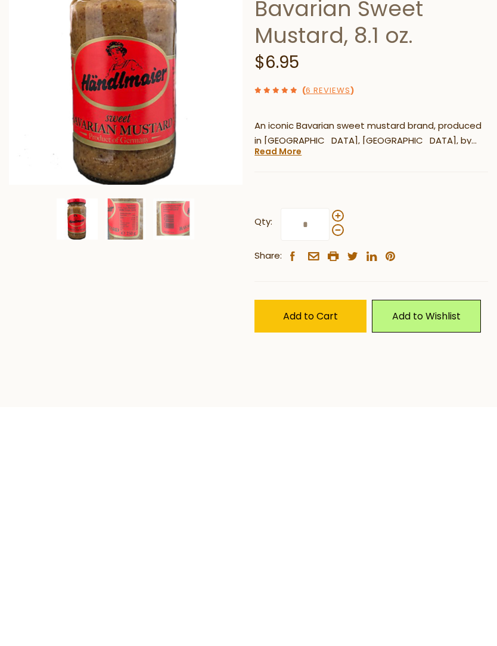
scroll to position [291, 0]
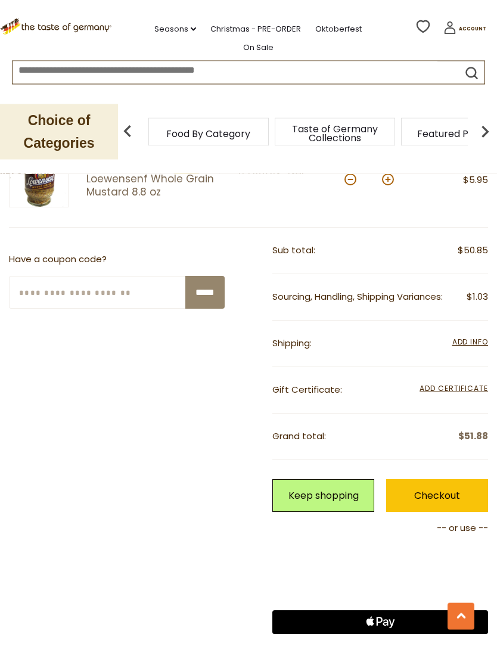
scroll to position [750, 0]
click at [401, 486] on link "Checkout" at bounding box center [437, 495] width 102 height 33
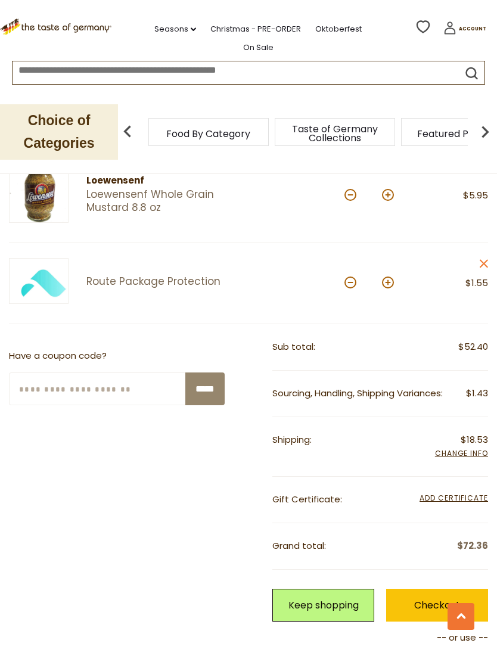
scroll to position [734, 0]
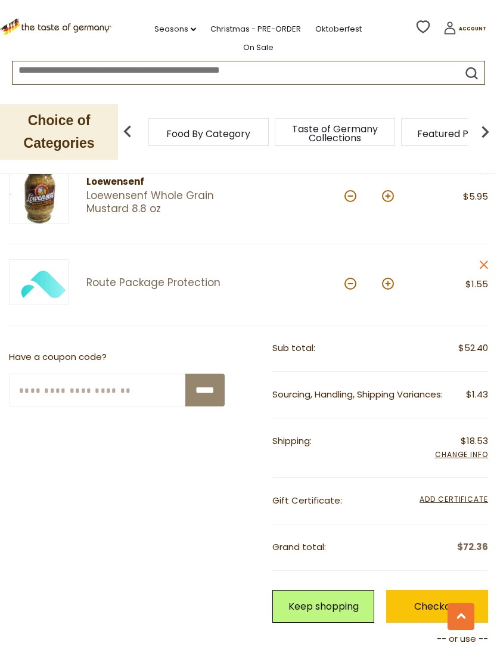
click at [412, 597] on link "Checkout" at bounding box center [437, 606] width 102 height 33
